Goal: Contribute content: Add original content to the website for others to see

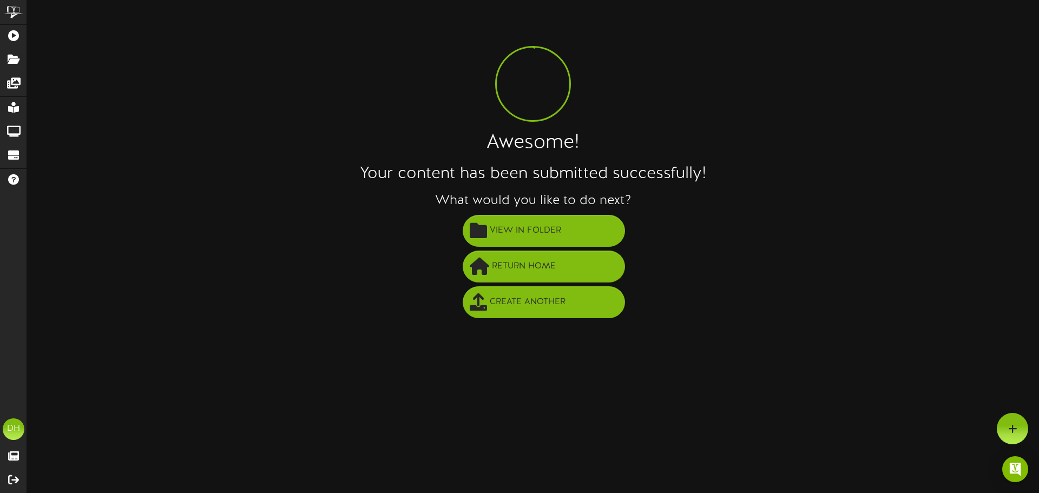
click at [231, 42] on div "Awesome! Your content has been submitted successfully! What would you like to d…" at bounding box center [532, 164] width 1011 height 312
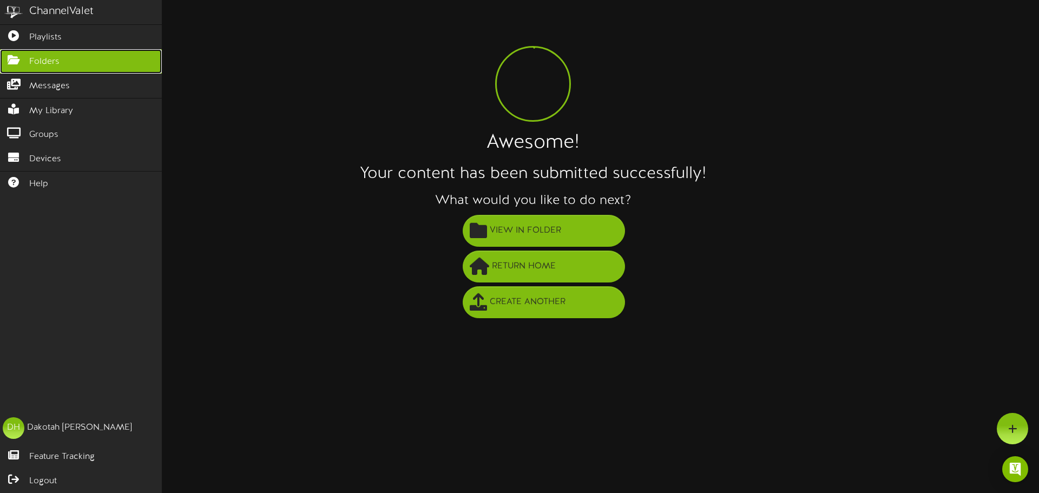
click at [34, 61] on span "Folders" at bounding box center [44, 62] width 30 height 12
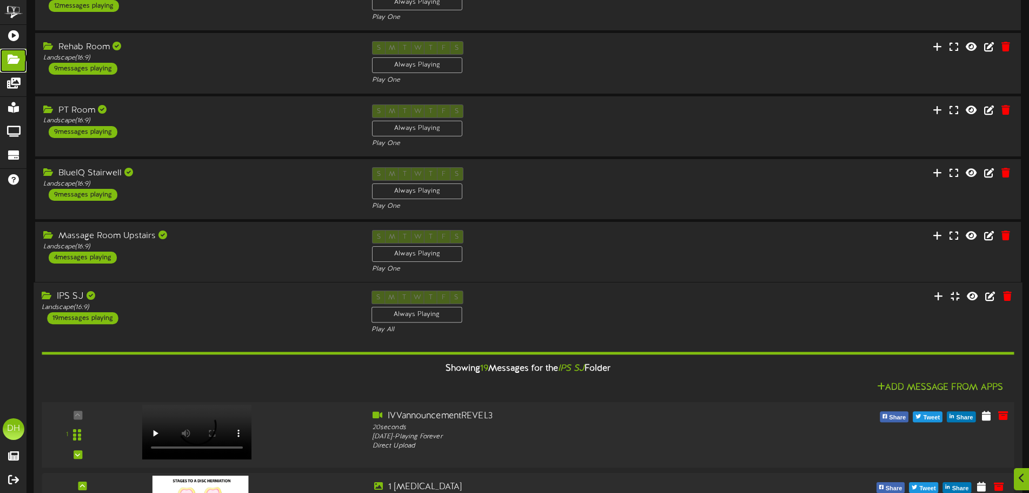
scroll to position [78, 0]
click at [274, 379] on div "Showing 19 Messages for the IPS SJ Folder" at bounding box center [528, 368] width 989 height 23
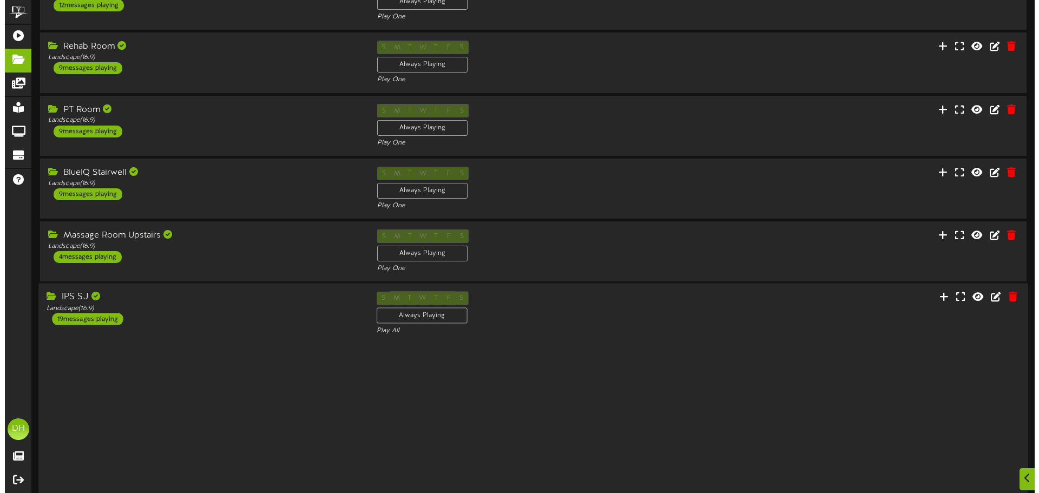
scroll to position [0, 0]
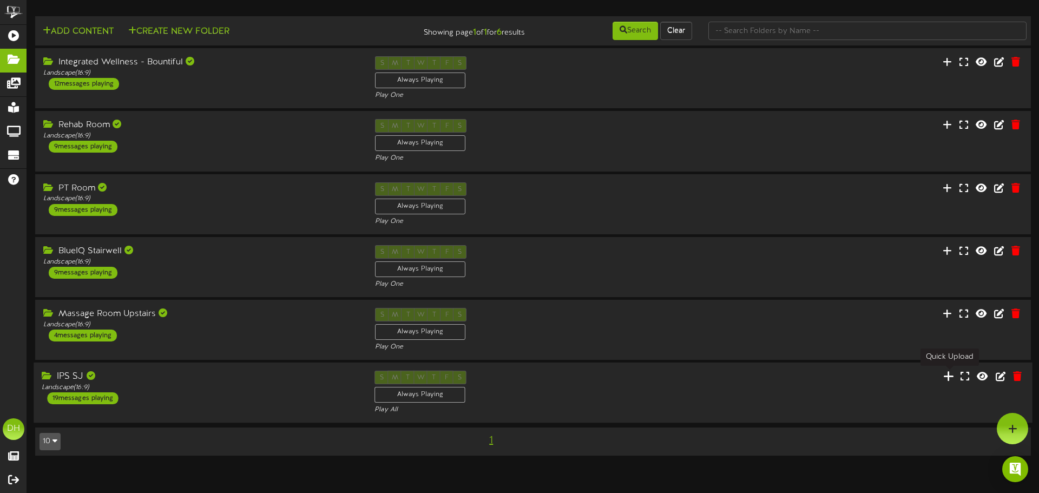
click at [951, 374] on icon at bounding box center [948, 376] width 11 height 12
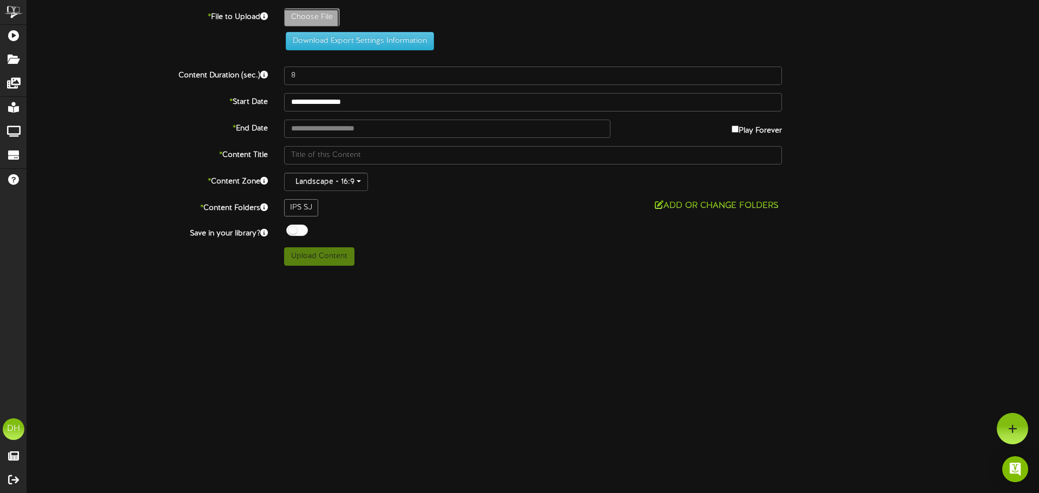
type input "**********"
type input "JACKimprovement"
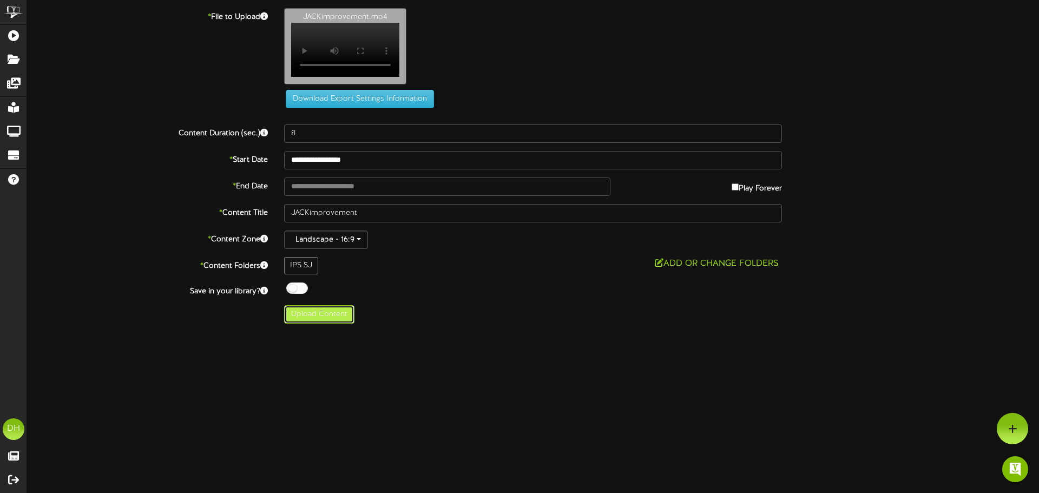
click at [330, 321] on button "Upload Content" at bounding box center [319, 314] width 70 height 18
type input "**********"
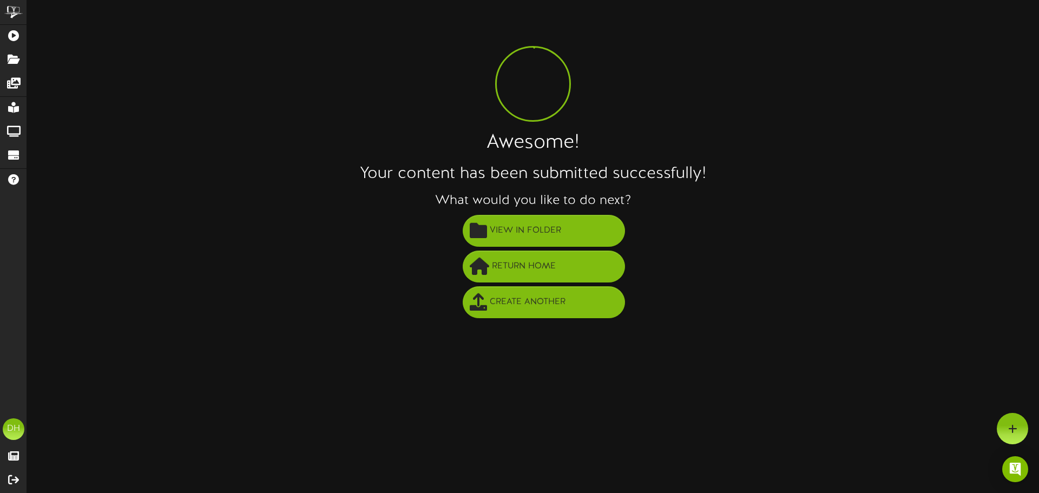
click at [1018, 117] on div "Awesome! Your content has been submitted successfully! What would you like to d…" at bounding box center [532, 164] width 1011 height 312
click at [535, 272] on span "Return Home" at bounding box center [523, 266] width 69 height 18
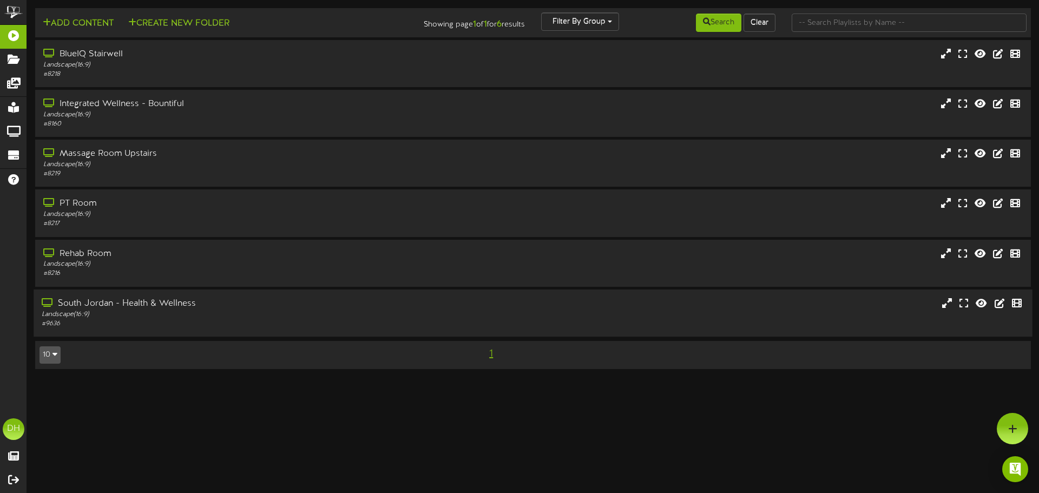
click at [182, 313] on div "Landscape ( 16:9 )" at bounding box center [242, 313] width 400 height 9
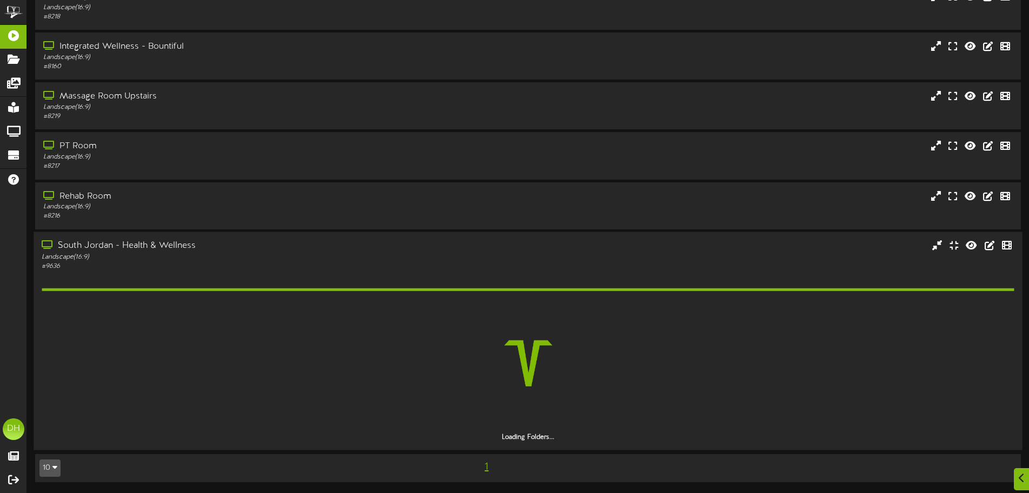
scroll to position [27, 0]
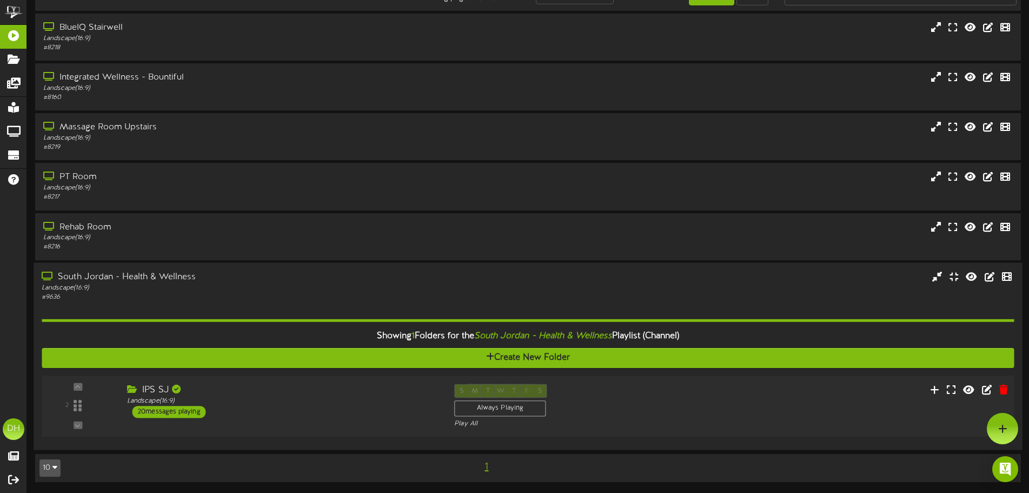
click at [263, 408] on div "IPS SJ Landscape ( 16:9 ) 20 messages playing" at bounding box center [282, 400] width 327 height 34
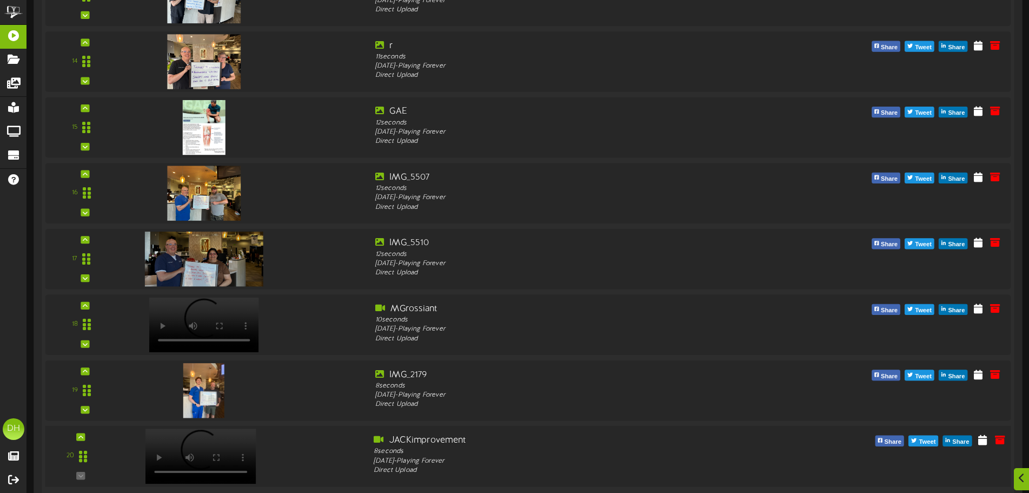
scroll to position [1392, 0]
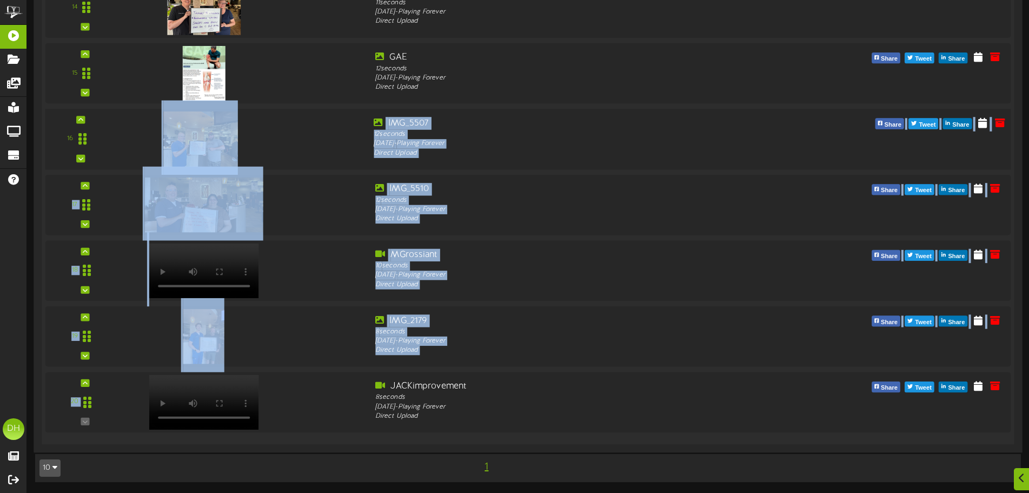
drag, startPoint x: 335, startPoint y: 406, endPoint x: 346, endPoint y: 149, distance: 257.2
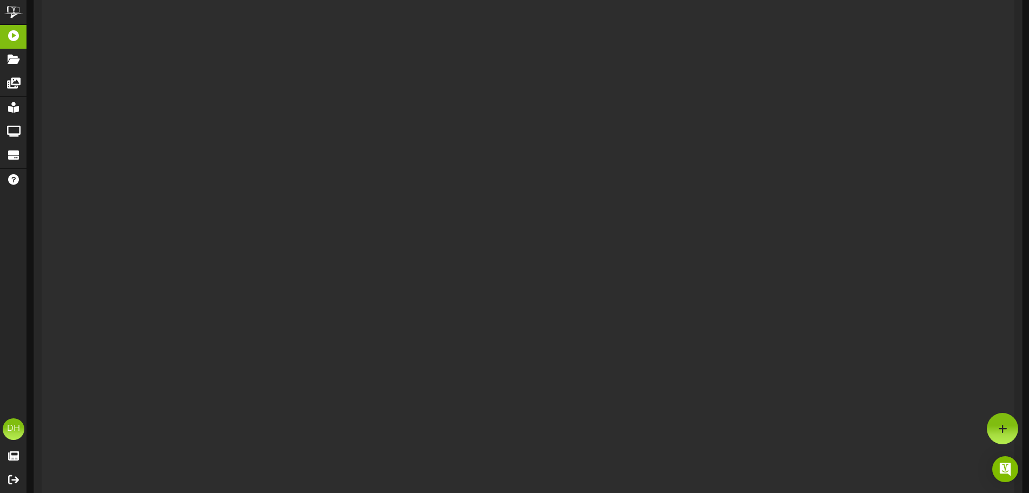
scroll to position [27, 0]
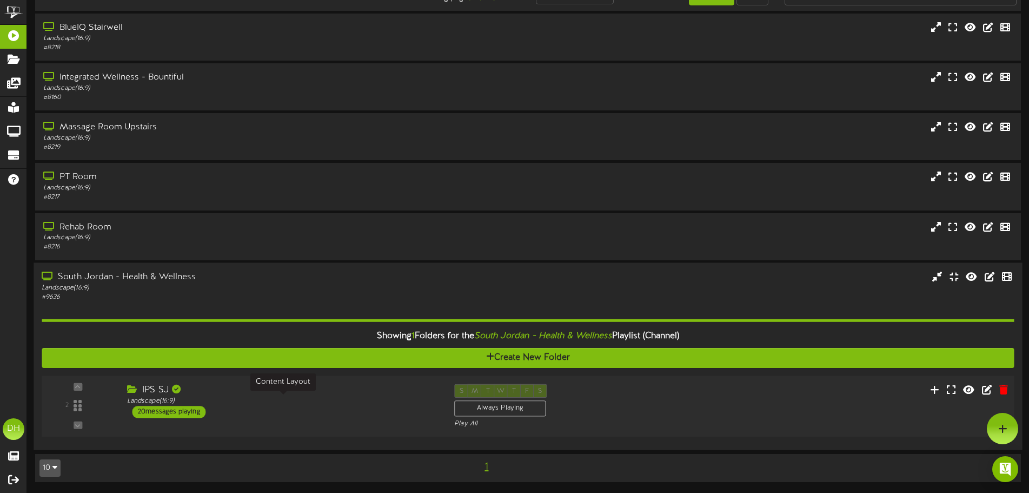
click at [315, 401] on div "Landscape ( 16:9 )" at bounding box center [282, 400] width 311 height 9
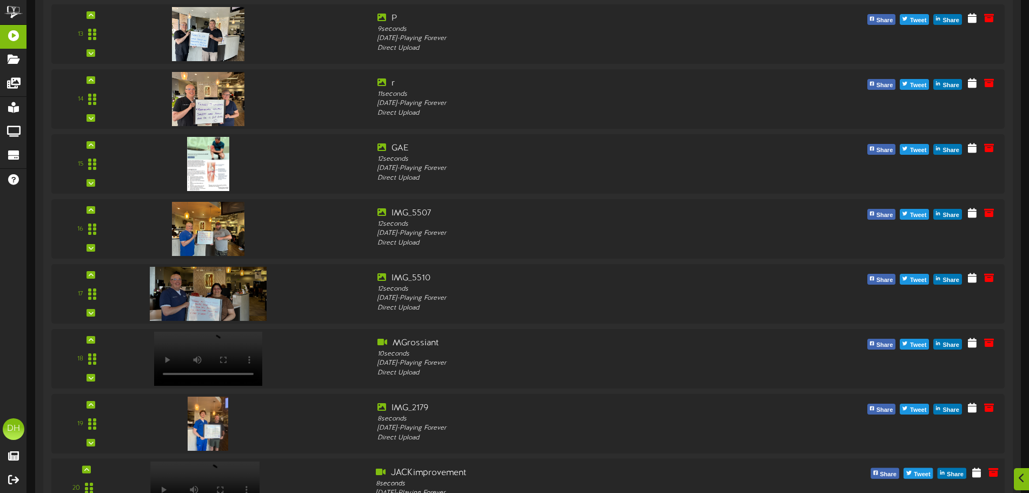
scroll to position [1392, 0]
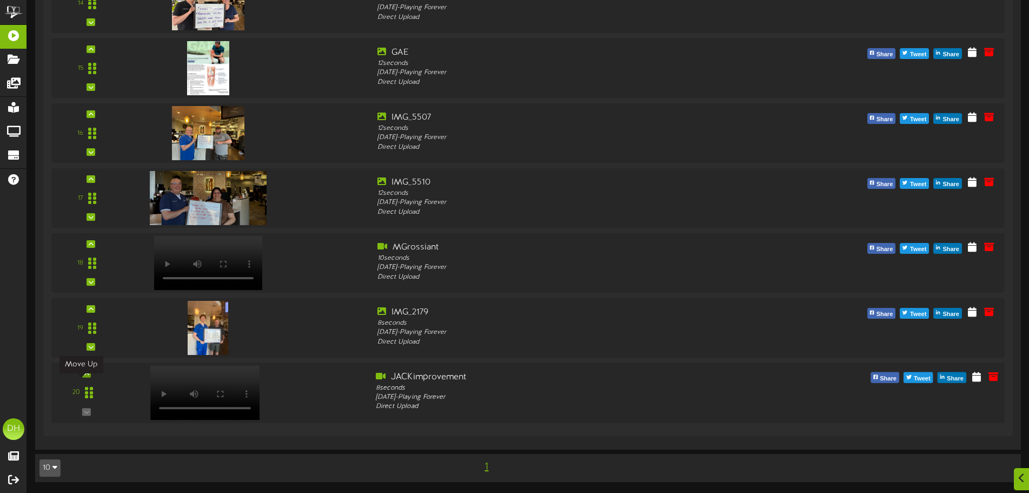
click at [82, 378] on div at bounding box center [86, 374] width 9 height 8
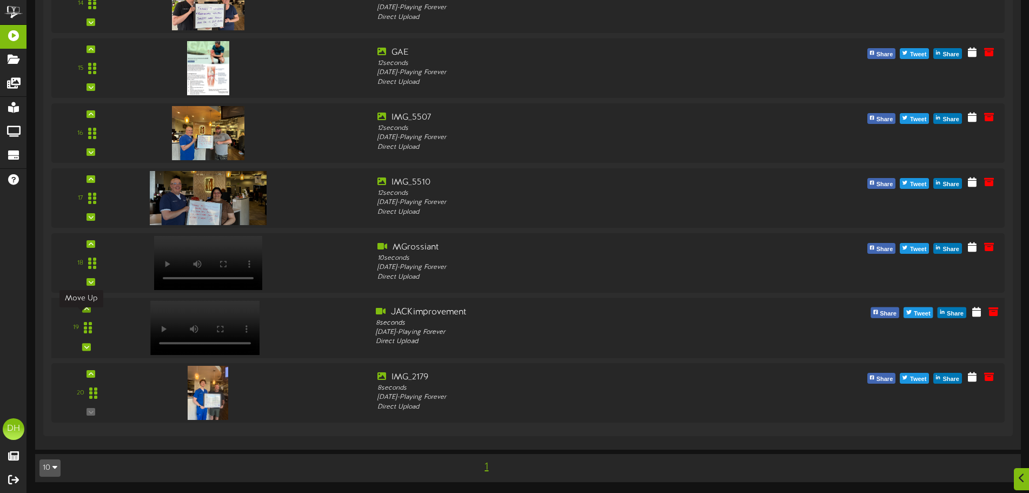
click at [82, 313] on div at bounding box center [86, 309] width 9 height 8
click at [83, 255] on div "18" at bounding box center [87, 263] width 64 height 44
click at [84, 247] on icon at bounding box center [86, 243] width 5 height 5
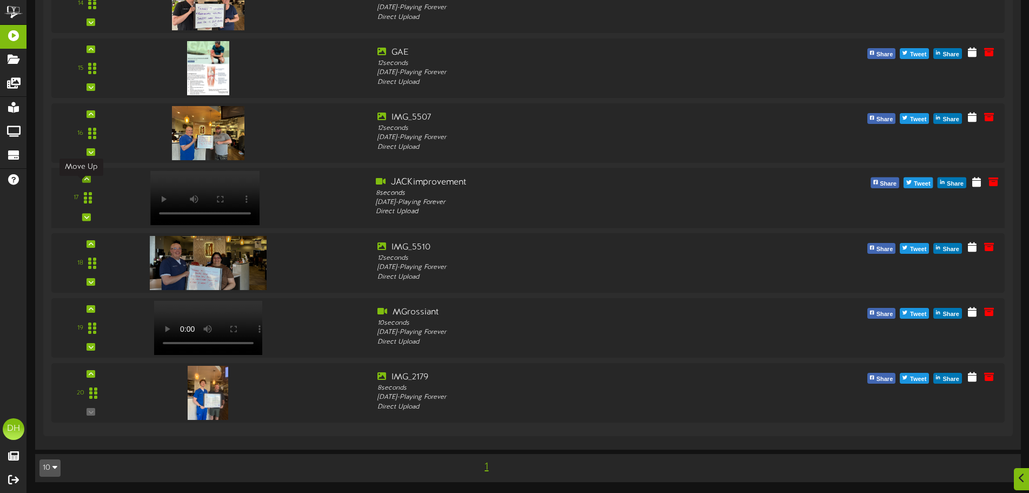
click at [82, 183] on div at bounding box center [86, 179] width 9 height 8
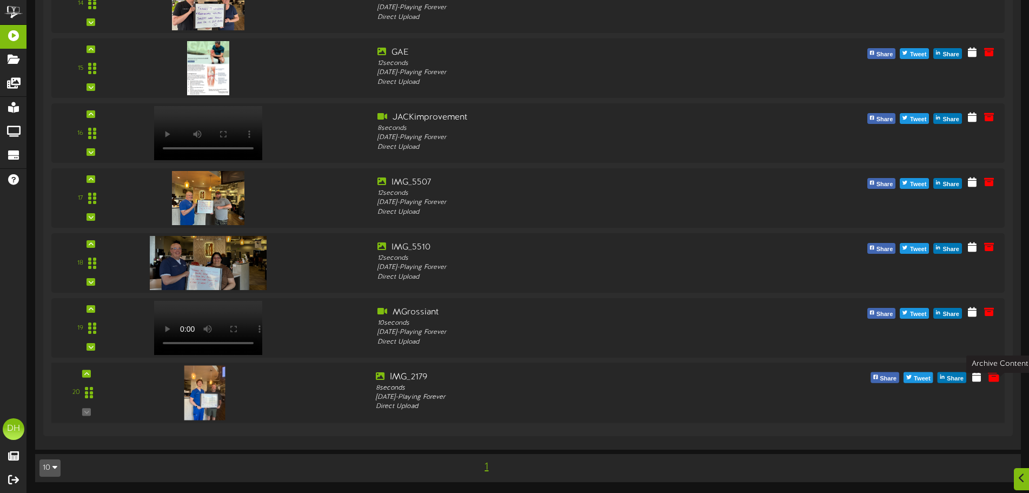
click at [998, 382] on icon at bounding box center [994, 377] width 12 height 12
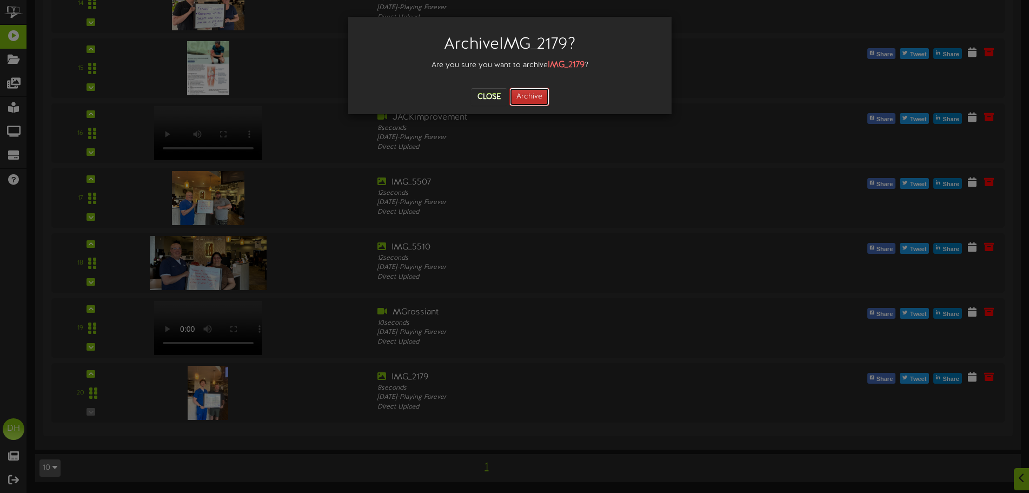
click at [530, 92] on button "Archive" at bounding box center [530, 97] width 40 height 18
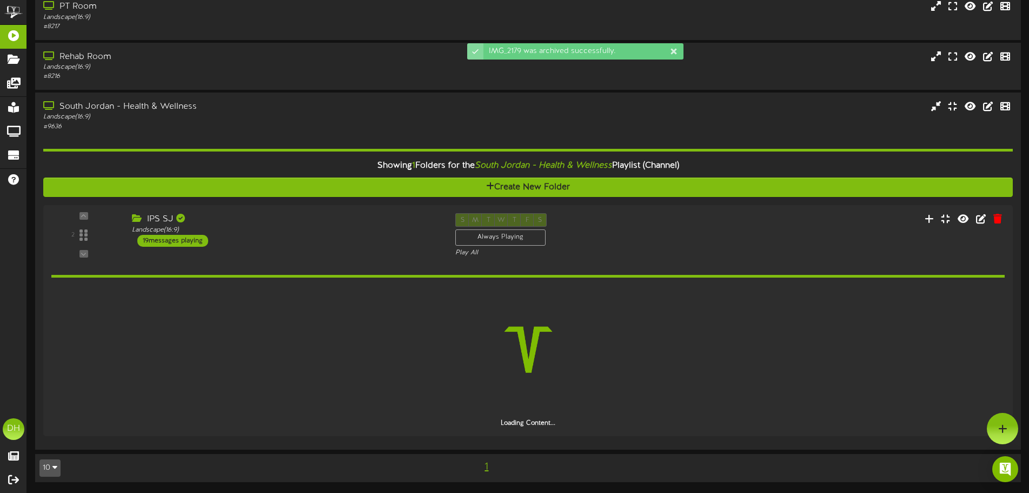
scroll to position [197, 0]
